Goal: Navigation & Orientation: Find specific page/section

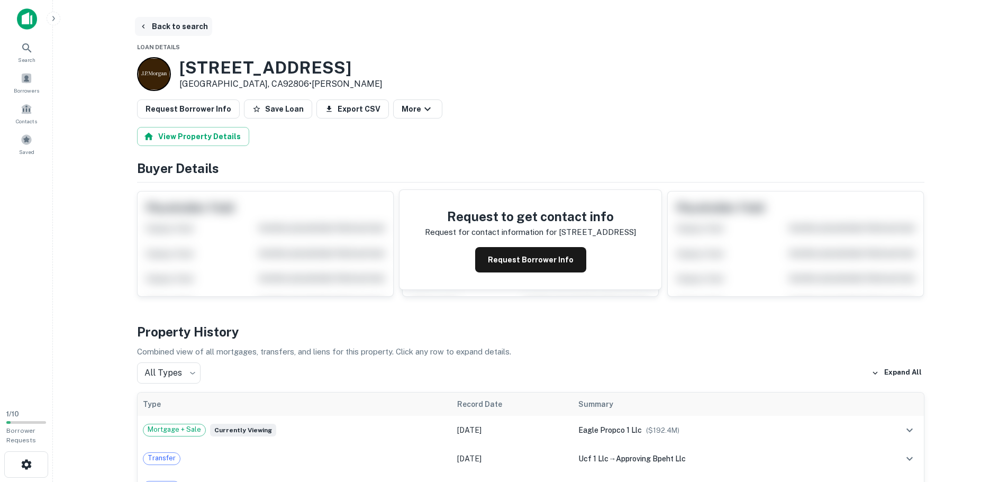
click at [145, 15] on main "Back to search Loan Details [STREET_ADDRESS] • [PERSON_NAME] Request Borrower I…" at bounding box center [530, 241] width 955 height 482
click at [156, 27] on button "Back to search" at bounding box center [173, 26] width 77 height 19
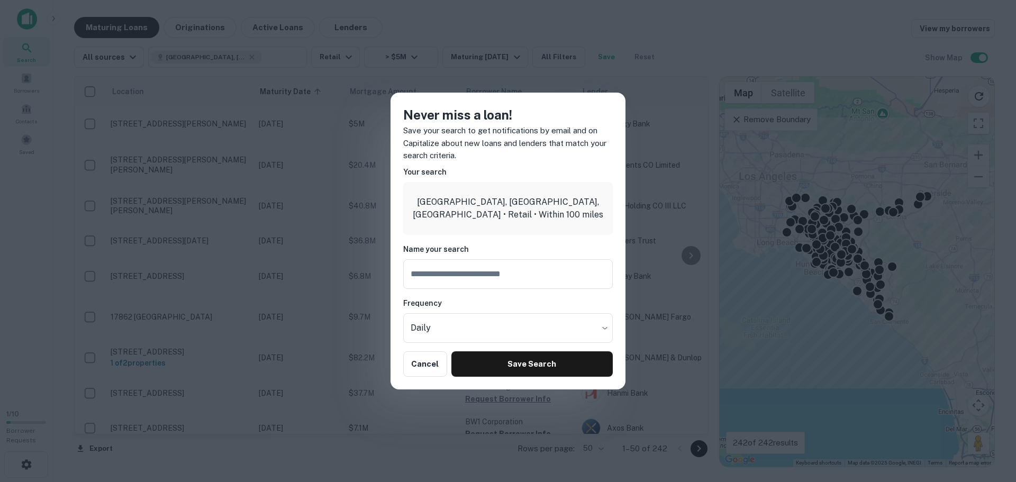
click at [684, 92] on div "Never miss a loan! Save your search to get notifications by email and on Capita…" at bounding box center [508, 241] width 1016 height 482
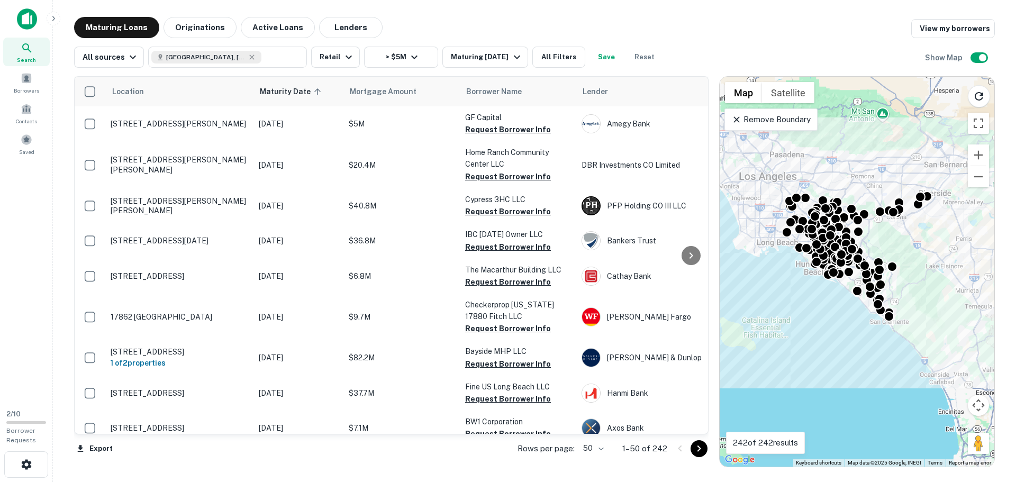
drag, startPoint x: 13, startPoint y: 0, endPoint x: 27, endPoint y: 31, distance: 33.6
click at [31, 39] on div "Search" at bounding box center [26, 52] width 47 height 29
